Goal: Task Accomplishment & Management: Use online tool/utility

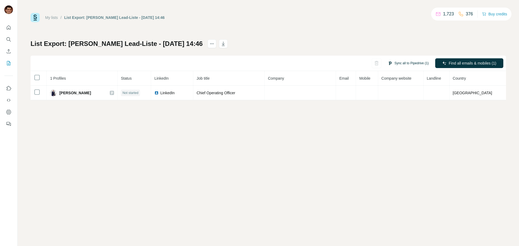
click at [405, 64] on button "Sync all to Pipedrive (1)" at bounding box center [408, 63] width 48 height 8
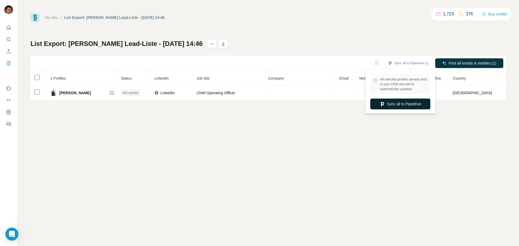
click at [401, 105] on button "Sync all to Pipedrive" at bounding box center [400, 104] width 60 height 11
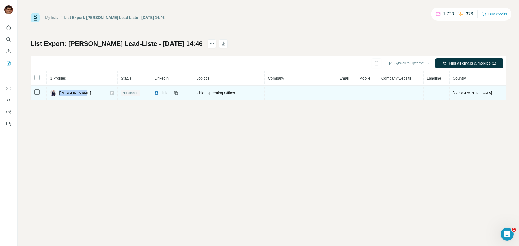
drag, startPoint x: 84, startPoint y: 92, endPoint x: 63, endPoint y: 92, distance: 20.8
click at [63, 92] on div "[PERSON_NAME]" at bounding box center [82, 93] width 64 height 6
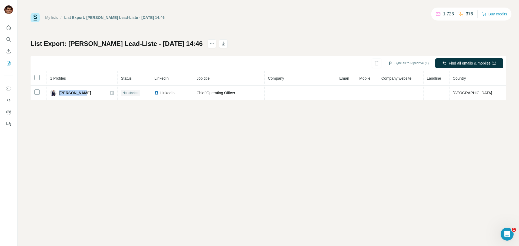
copy span "[PERSON_NAME]"
click at [458, 65] on span "Find all emails & mobiles (1)" at bounding box center [473, 63] width 48 height 5
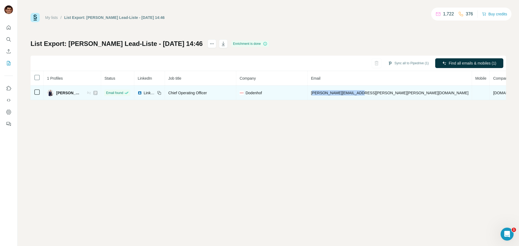
drag, startPoint x: 385, startPoint y: 93, endPoint x: 331, endPoint y: 95, distance: 53.5
click at [331, 95] on td "[PERSON_NAME][EMAIL_ADDRESS][PERSON_NAME][PERSON_NAME][DOMAIN_NAME]" at bounding box center [390, 93] width 164 height 15
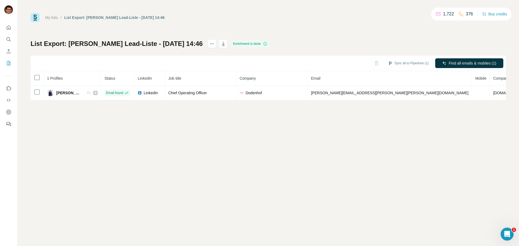
click at [373, 104] on div "My lists / List Export: [PERSON_NAME] Lead-Liste - [DATE] 14:46 1,722 376 Buy c…" at bounding box center [268, 123] width 501 height 246
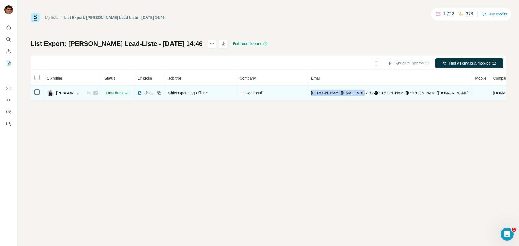
drag, startPoint x: 366, startPoint y: 92, endPoint x: 328, endPoint y: 91, distance: 38.4
click at [328, 91] on td "[PERSON_NAME][EMAIL_ADDRESS][PERSON_NAME][PERSON_NAME][DOMAIN_NAME]" at bounding box center [390, 93] width 164 height 15
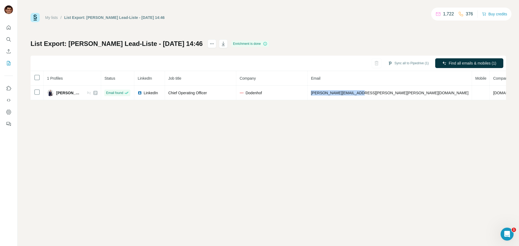
copy span "[PERSON_NAME][EMAIL_ADDRESS][PERSON_NAME][PERSON_NAME][DOMAIN_NAME]"
